Goal: Information Seeking & Learning: Learn about a topic

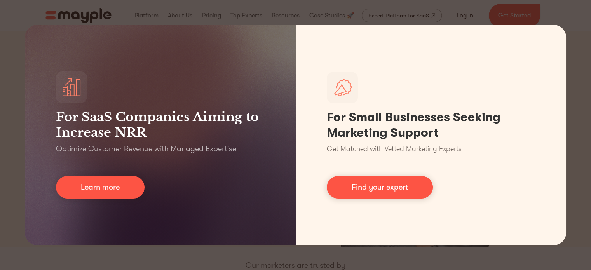
click at [565, 24] on div "For SaaS Companies Aiming to Increase NRR Optimize Customer Revenue with Manage…" at bounding box center [295, 135] width 591 height 270
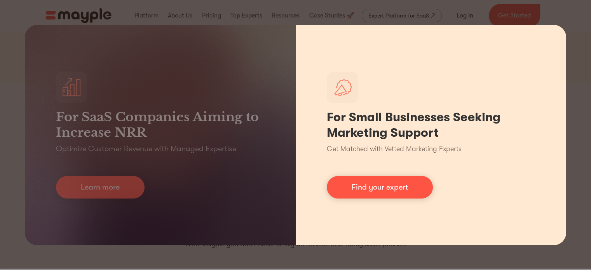
scroll to position [194, 0]
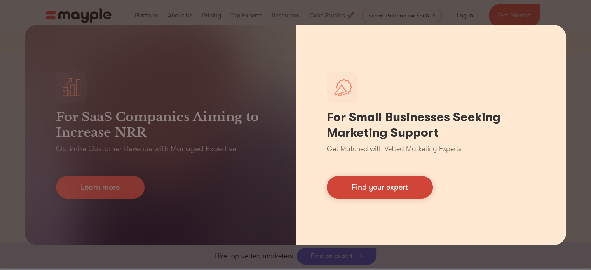
click at [375, 187] on link "Find your expert" at bounding box center [380, 187] width 106 height 23
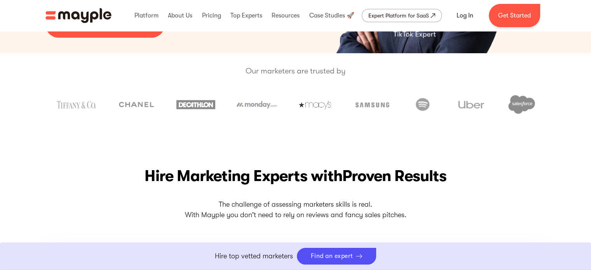
scroll to position [78, 0]
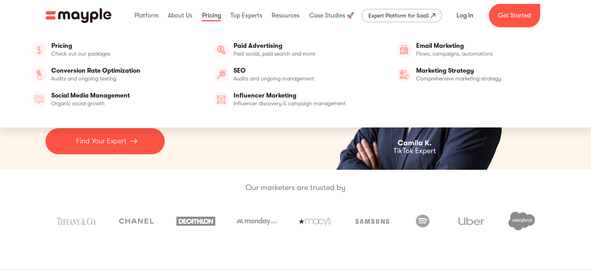
click at [213, 15] on link at bounding box center [211, 15] width 23 height 25
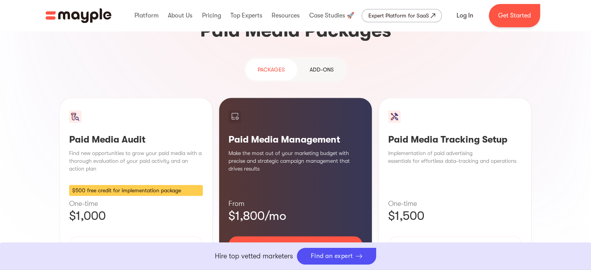
scroll to position [699, 0]
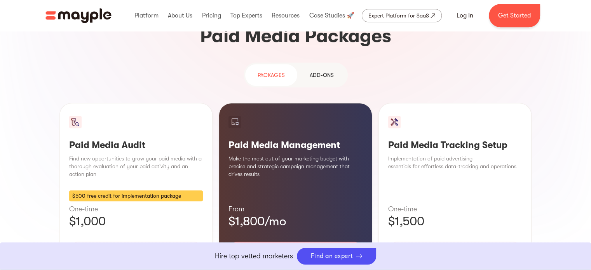
click at [108, 155] on p "Find new opportunities to grow your paid media with a thorough evaluation of yo…" at bounding box center [136, 166] width 134 height 23
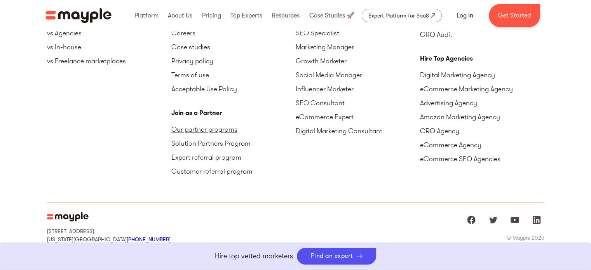
scroll to position [2779, 0]
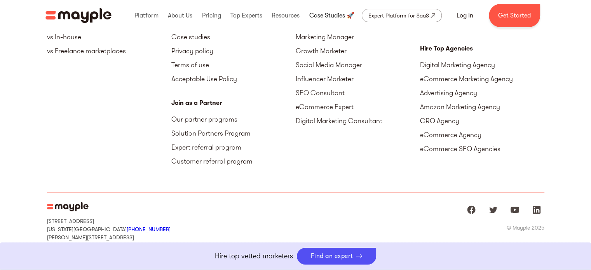
click at [325, 15] on link at bounding box center [331, 15] width 49 height 25
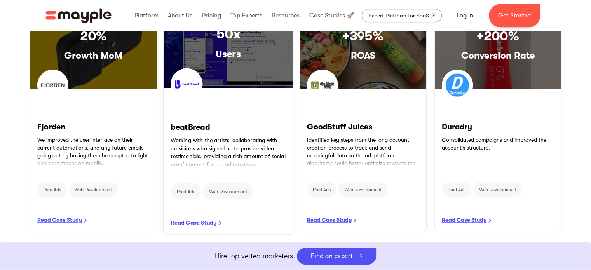
scroll to position [466, 0]
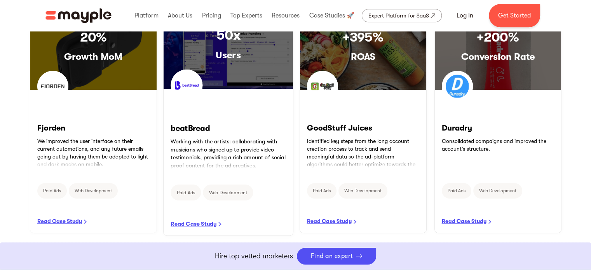
drag, startPoint x: 185, startPoint y: 221, endPoint x: 188, endPoint y: 219, distance: 4.4
click at [185, 221] on link "READ CASE STUDY" at bounding box center [227, 162] width 129 height 146
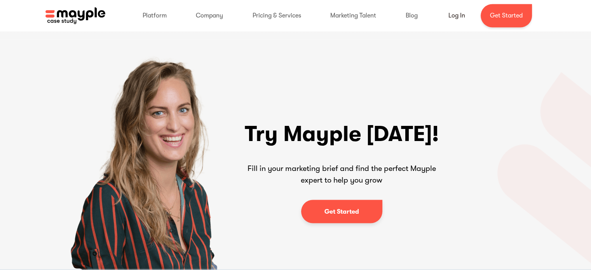
scroll to position [1409, 0]
